Goal: Navigation & Orientation: Find specific page/section

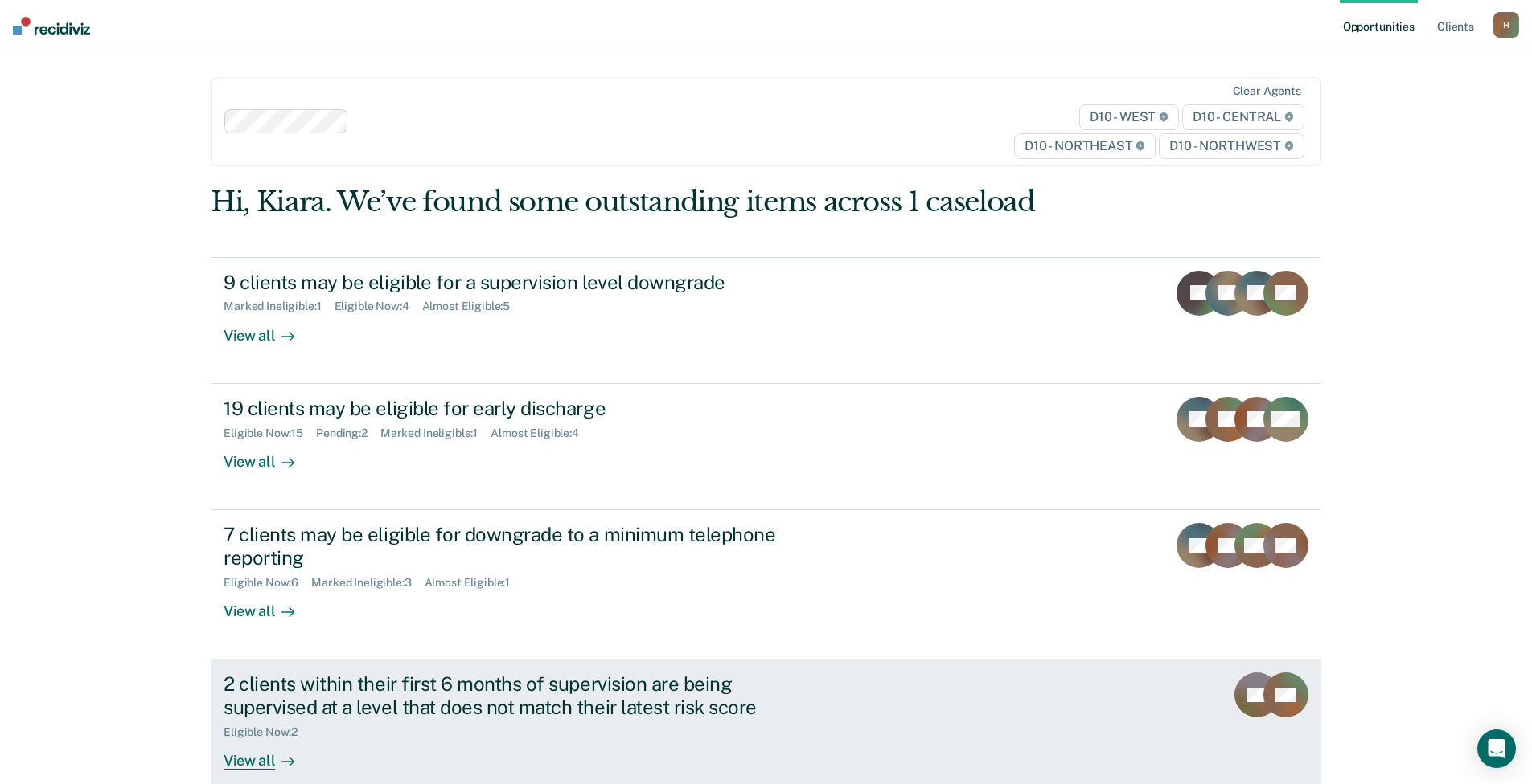
click at [275, 768] on div at bounding box center [284, 760] width 19 height 18
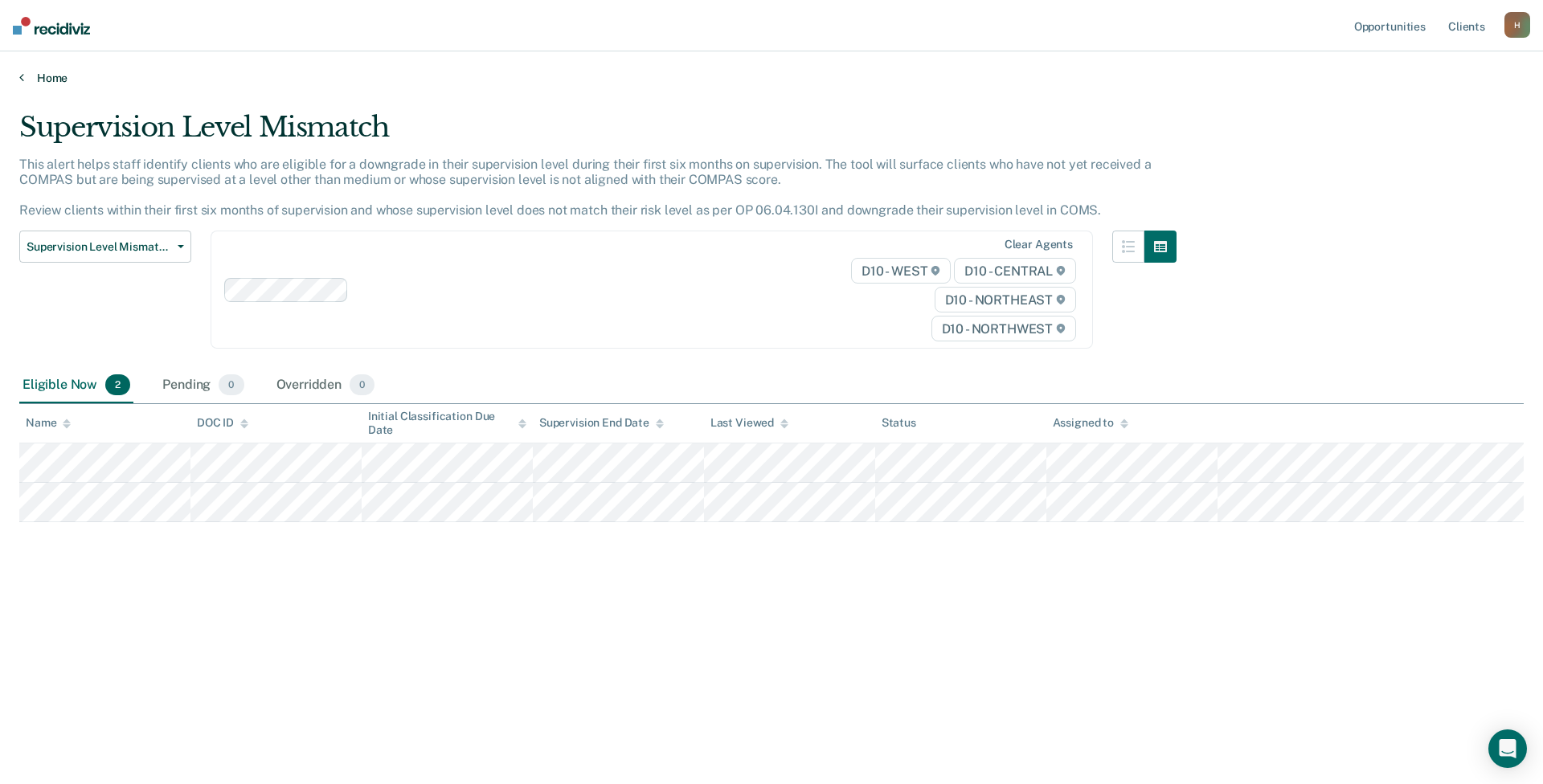
click at [23, 76] on icon at bounding box center [21, 77] width 5 height 13
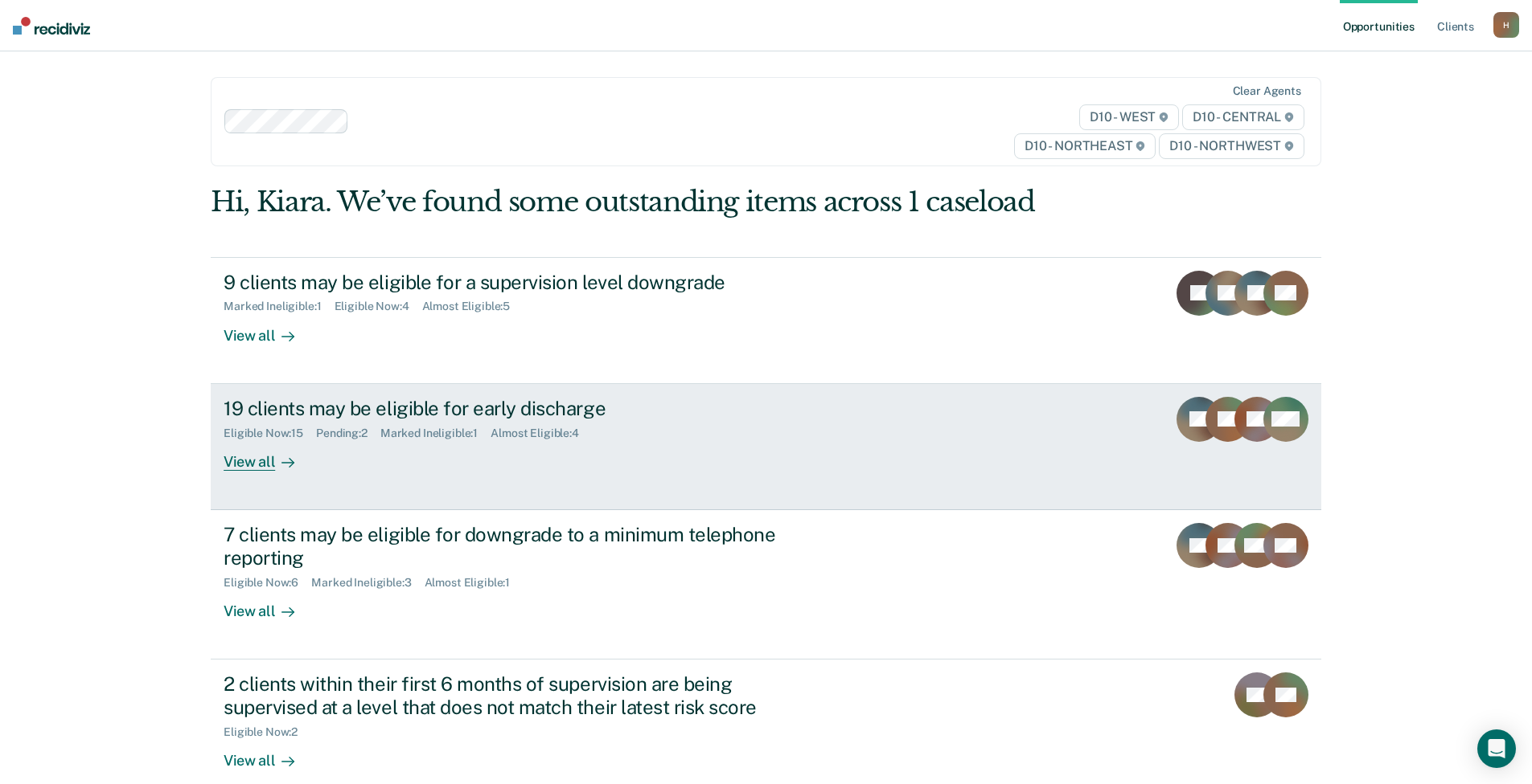
click at [554, 408] on div "19 clients may be eligible for early discharge" at bounding box center [505, 408] width 564 height 23
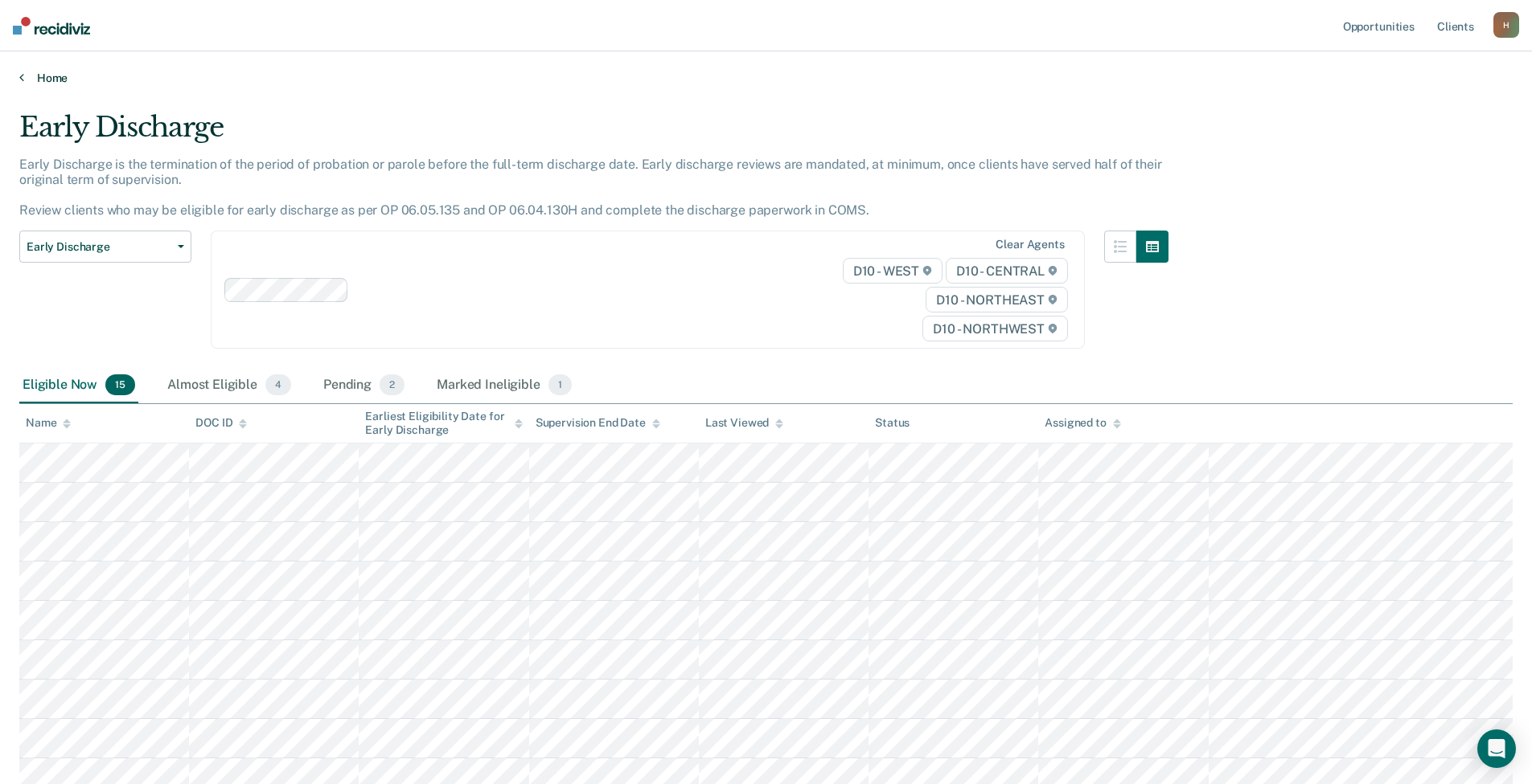
click at [21, 81] on icon at bounding box center [21, 77] width 5 height 13
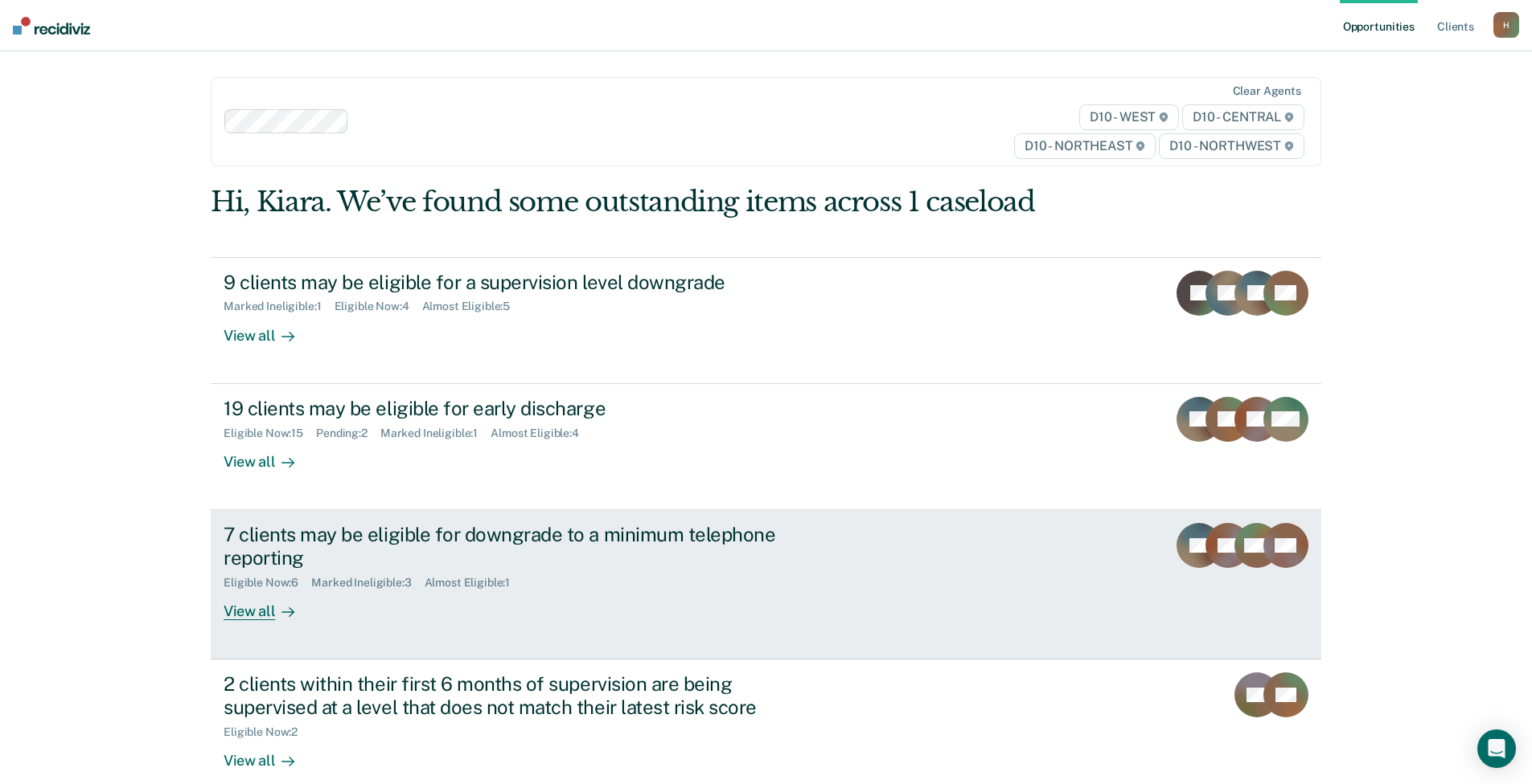
click at [267, 614] on div "View all" at bounding box center [268, 604] width 90 height 31
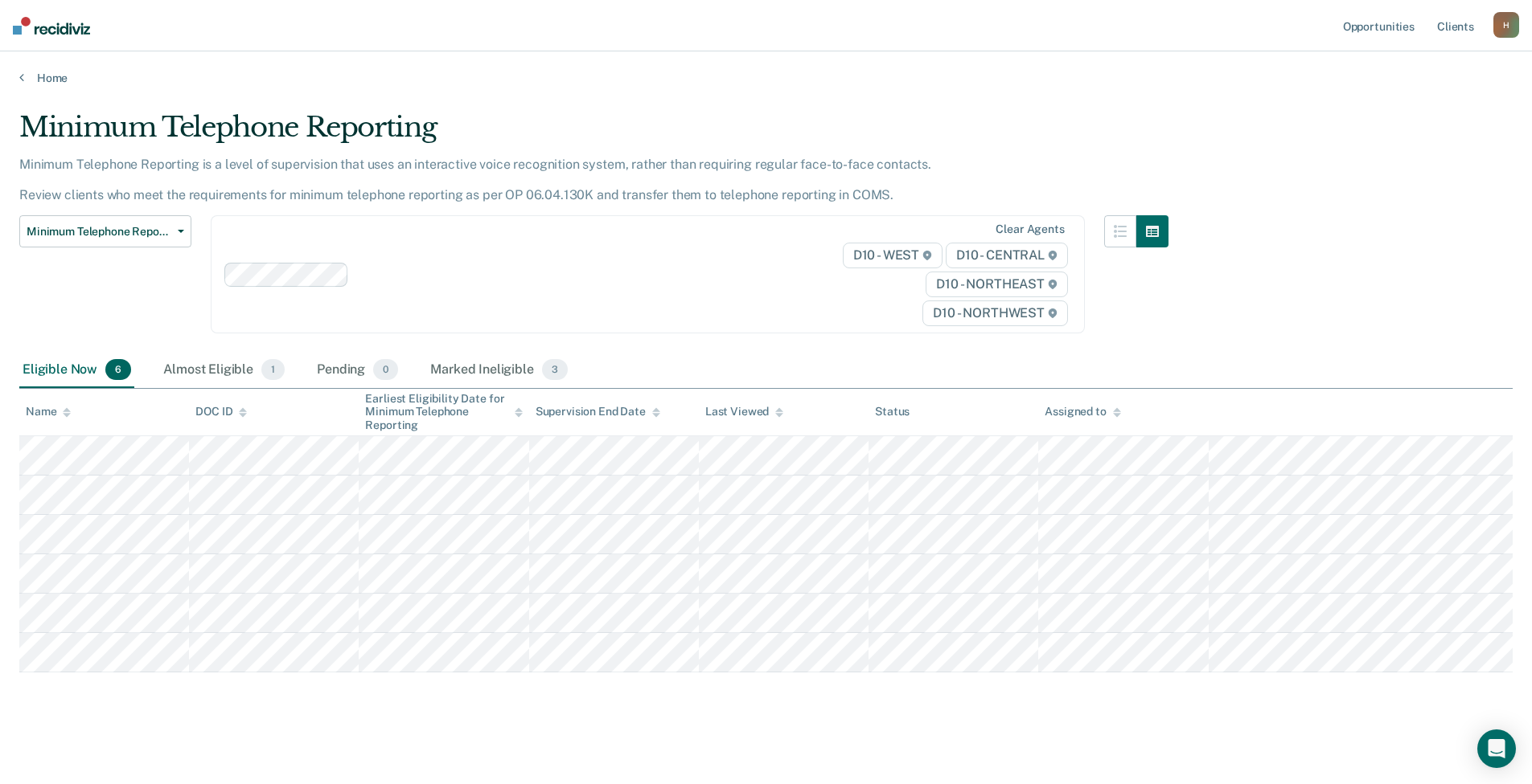
drag, startPoint x: 1248, startPoint y: 413, endPoint x: 1157, endPoint y: 328, distance: 124.5
click at [22, 74] on icon at bounding box center [21, 77] width 5 height 13
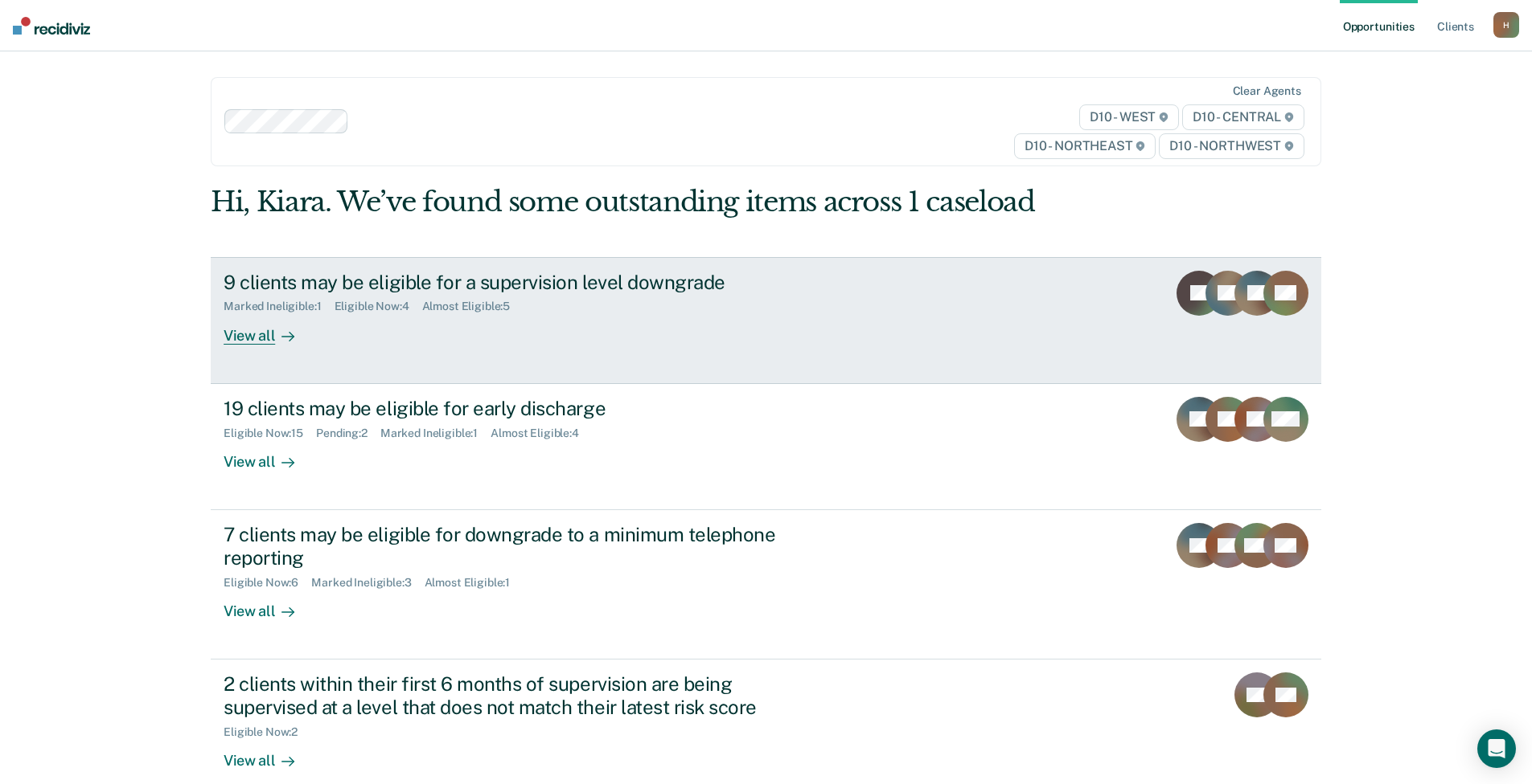
click at [561, 315] on div "9 clients may be eligible for a supervision level downgrade Marked Ineligible :…" at bounding box center [524, 308] width 603 height 74
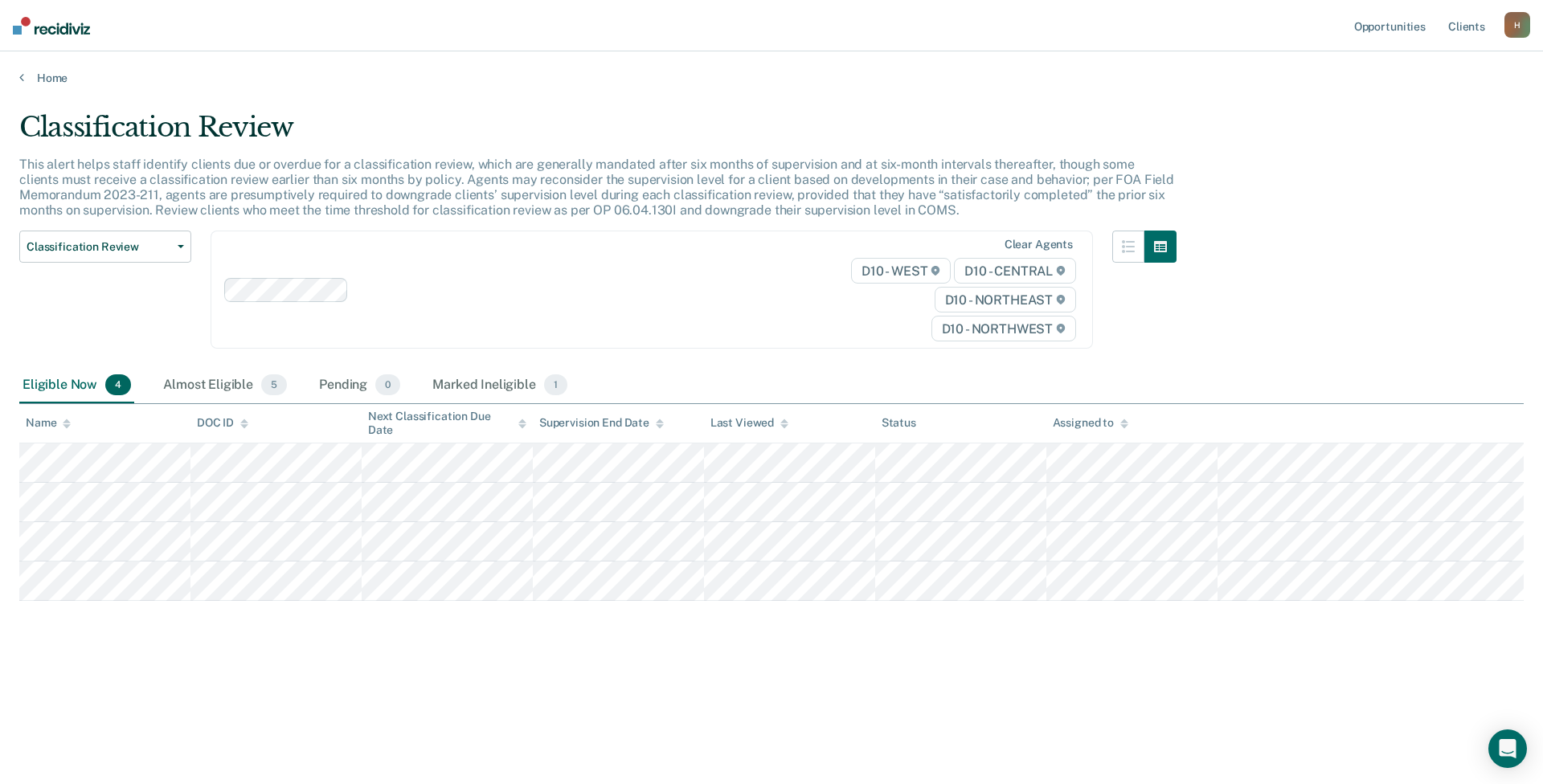
click at [17, 79] on div "Home" at bounding box center [772, 68] width 1543 height 34
click at [25, 73] on link "Home" at bounding box center [772, 78] width 1504 height 15
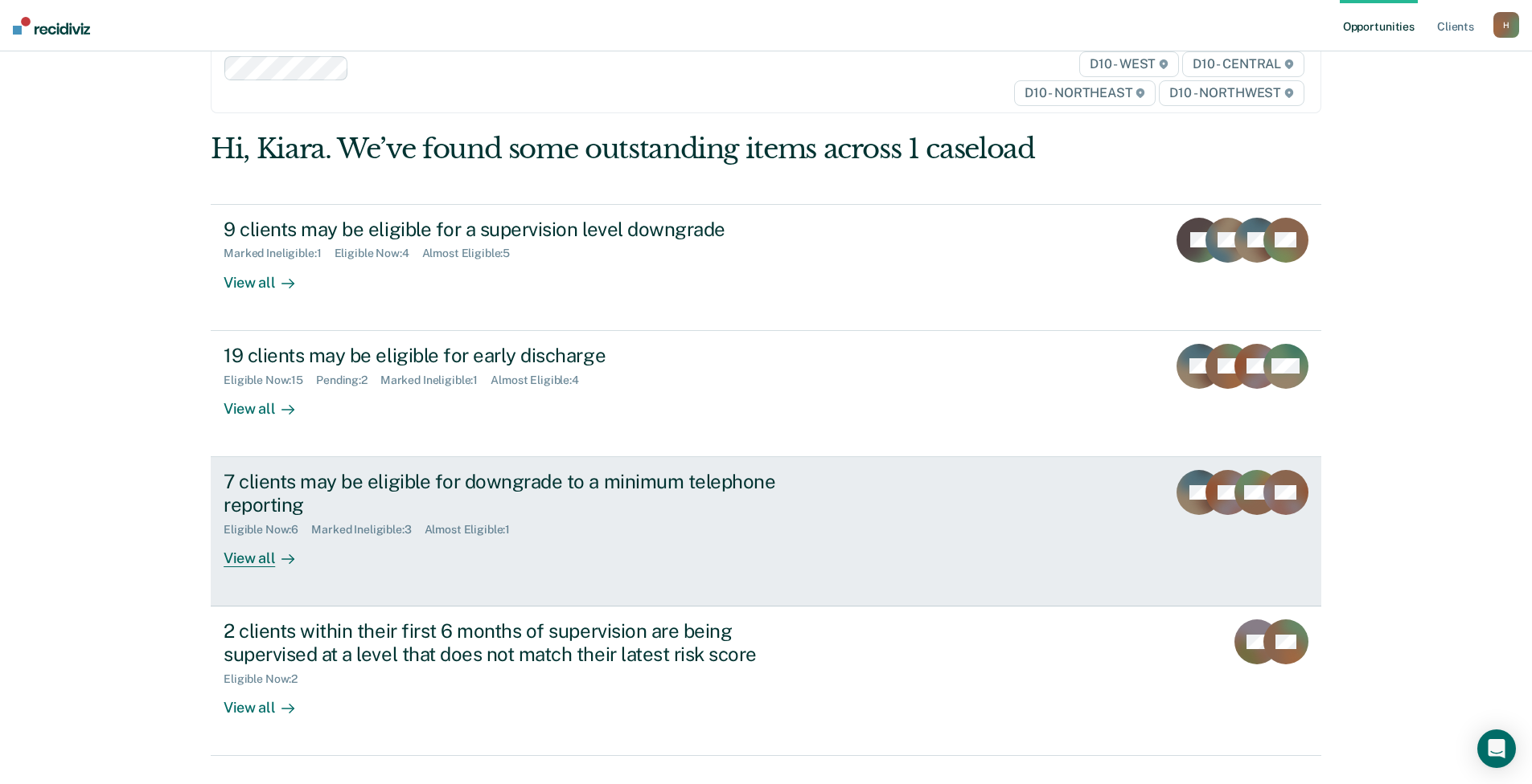
scroll to position [95, 0]
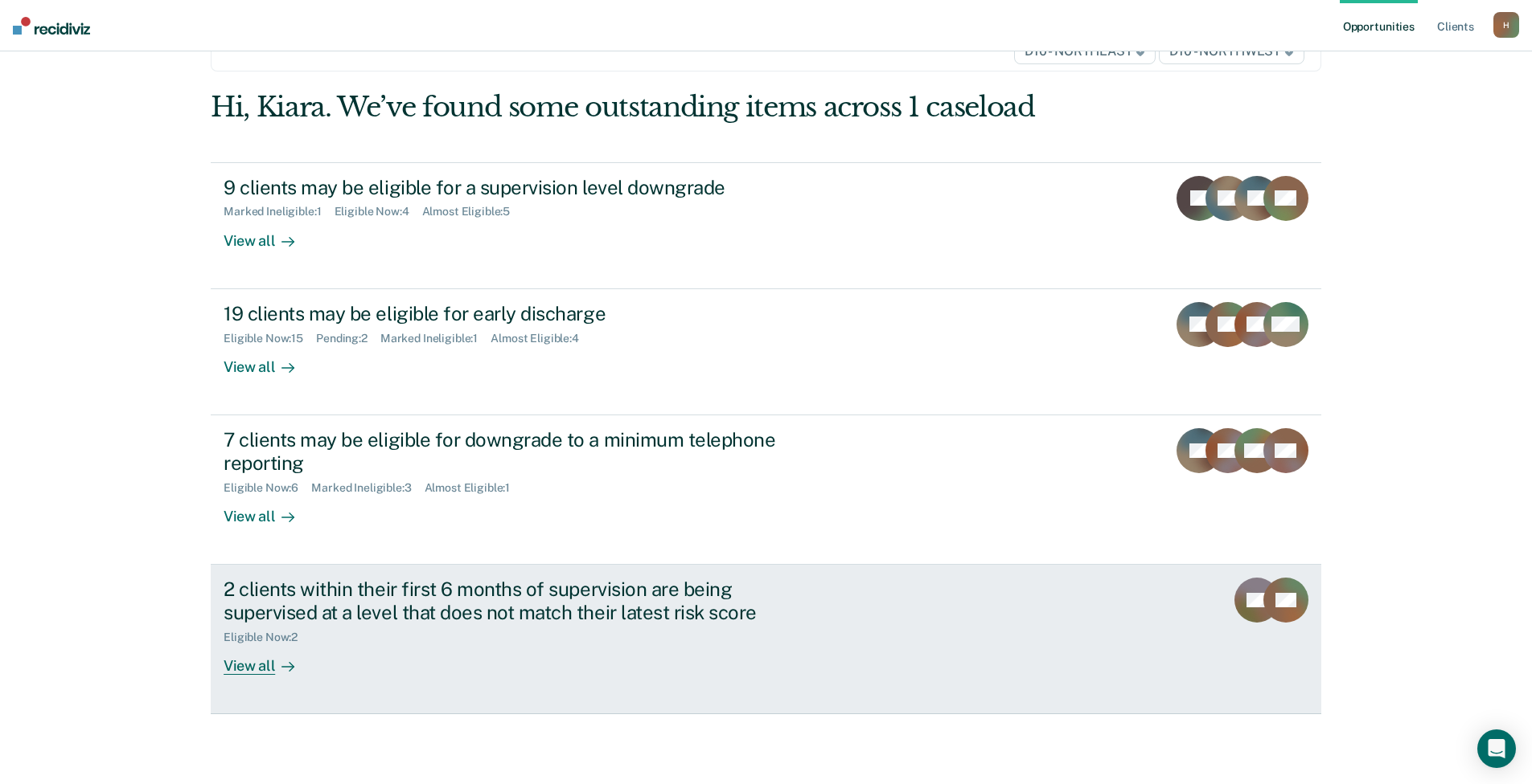
click at [393, 619] on div "2 clients within their first 6 months of supervision are being supervised at a …" at bounding box center [505, 601] width 564 height 47
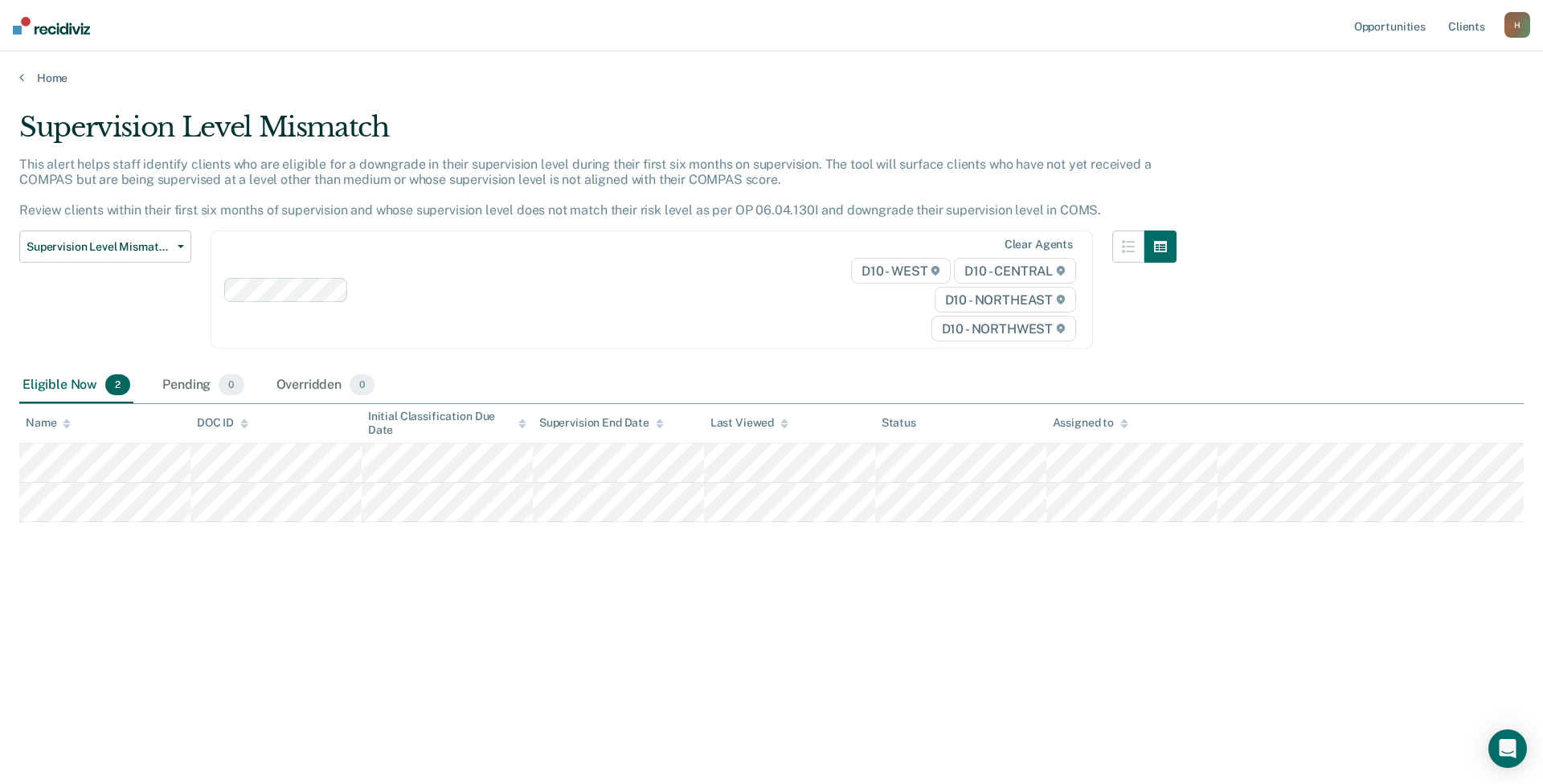
drag, startPoint x: 450, startPoint y: 606, endPoint x: 1508, endPoint y: 284, distance: 1105.9
click at [1522, 288] on div "Supervision Level Mismatch This alert helps staff identify clients who are elig…" at bounding box center [772, 387] width 1504 height 553
click at [36, 75] on link "Home" at bounding box center [772, 78] width 1504 height 15
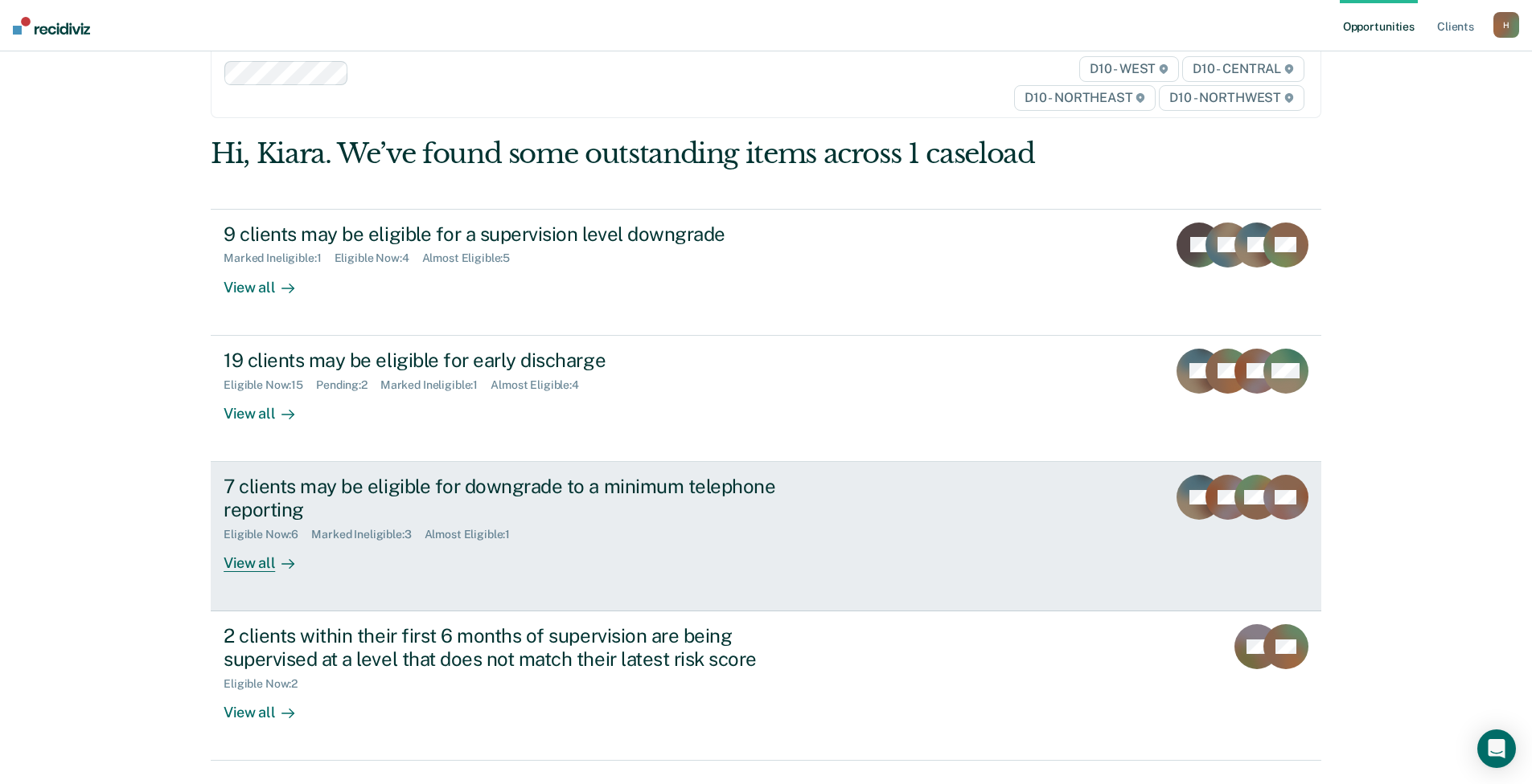
scroll to position [95, 0]
